Goal: Task Accomplishment & Management: Use online tool/utility

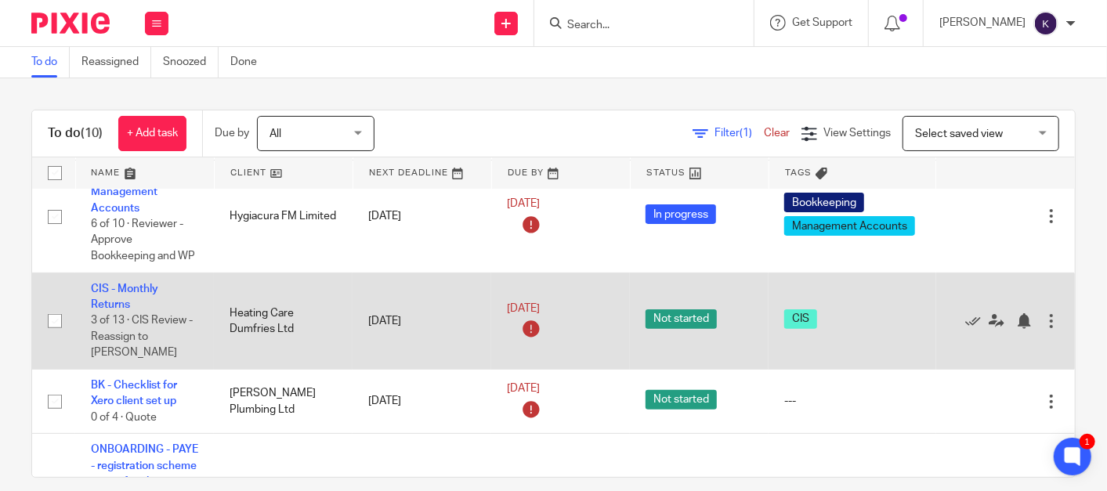
scroll to position [262, 0]
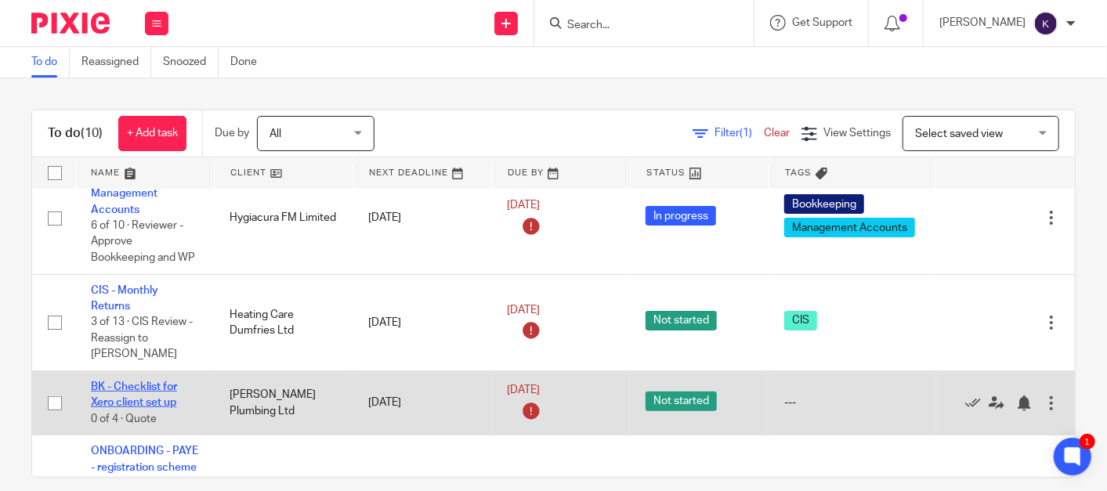
click at [156, 389] on link "BK - Checklist for Xero client set up" at bounding box center [134, 395] width 86 height 27
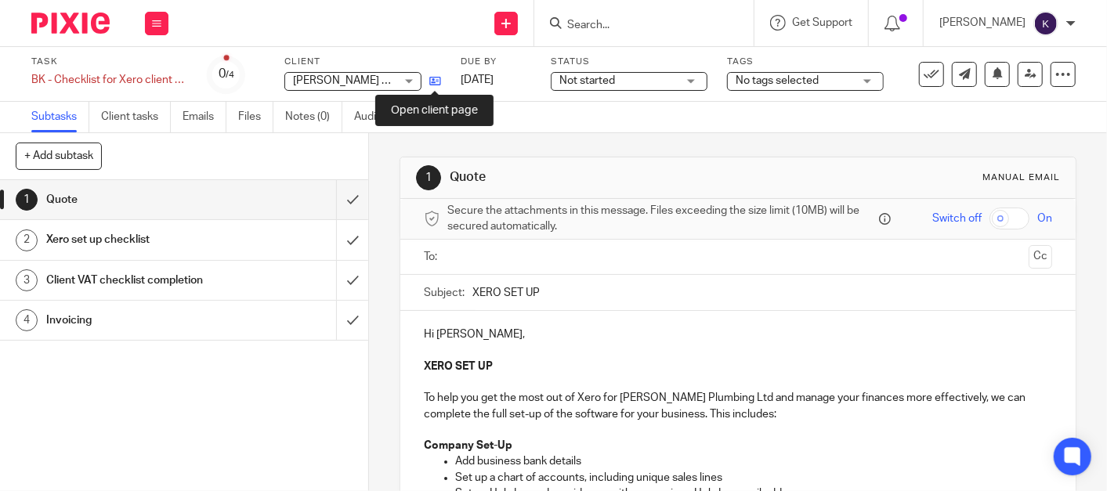
click at [439, 76] on icon at bounding box center [435, 81] width 12 height 12
click at [99, 22] on img at bounding box center [70, 23] width 78 height 21
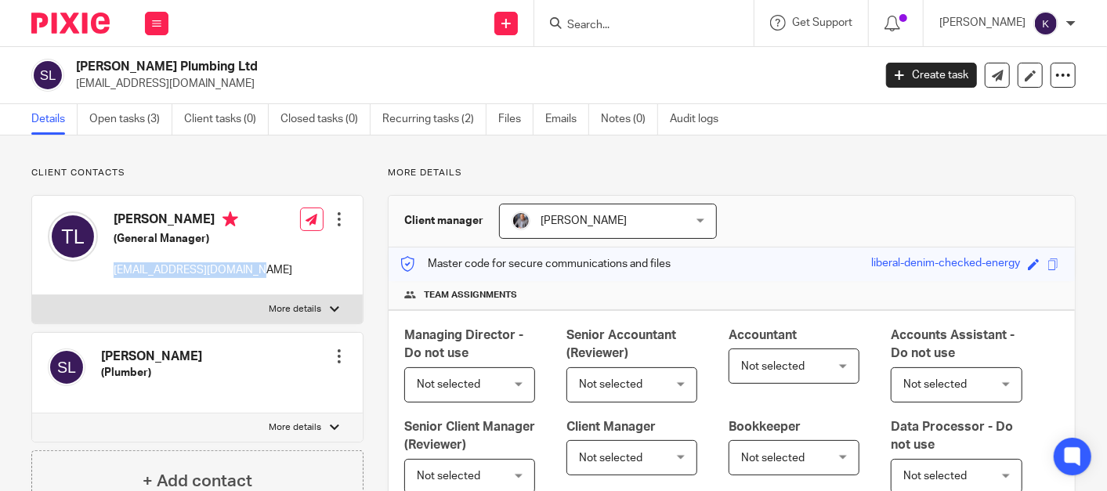
drag, startPoint x: 255, startPoint y: 272, endPoint x: 106, endPoint y: 277, distance: 149.0
click at [106, 277] on div "Terri Leak (General Manager) slleakplumbing@gmail.com Edit contact Create clien…" at bounding box center [197, 246] width 331 height 100
copy p "slleakplumbing@gmail.com"
